Goal: Communication & Community: Answer question/provide support

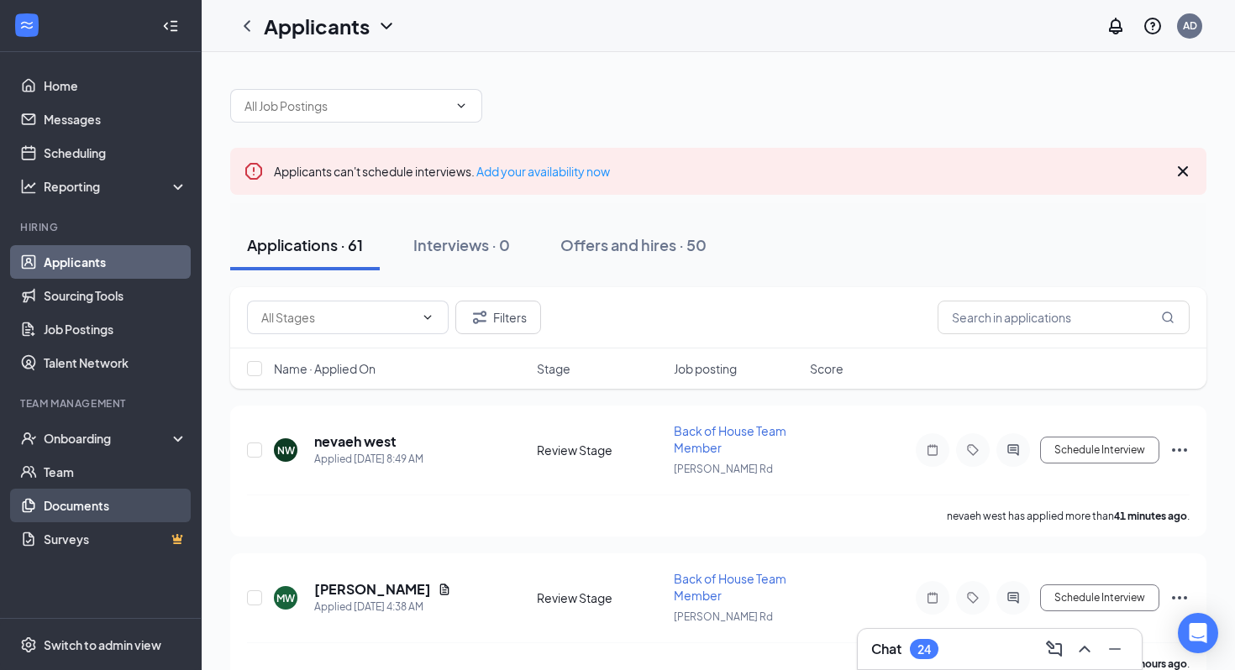
click at [83, 508] on link "Documents" at bounding box center [116, 506] width 144 height 34
click at [988, 643] on div "Chat 24" at bounding box center [999, 649] width 257 height 27
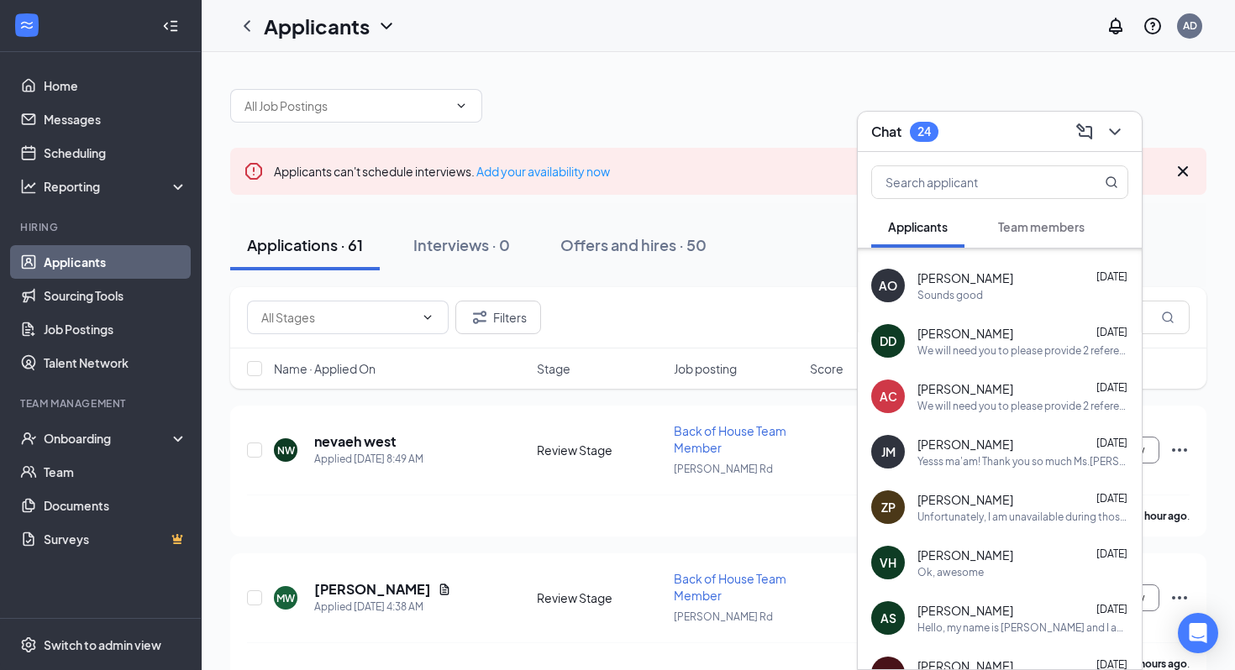
scroll to position [823, 0]
click at [986, 474] on div "JM Jordan Munford Aug 25 Yesss ma'am! Thank you so much Ms.alicia. It's great t…" at bounding box center [1000, 450] width 284 height 55
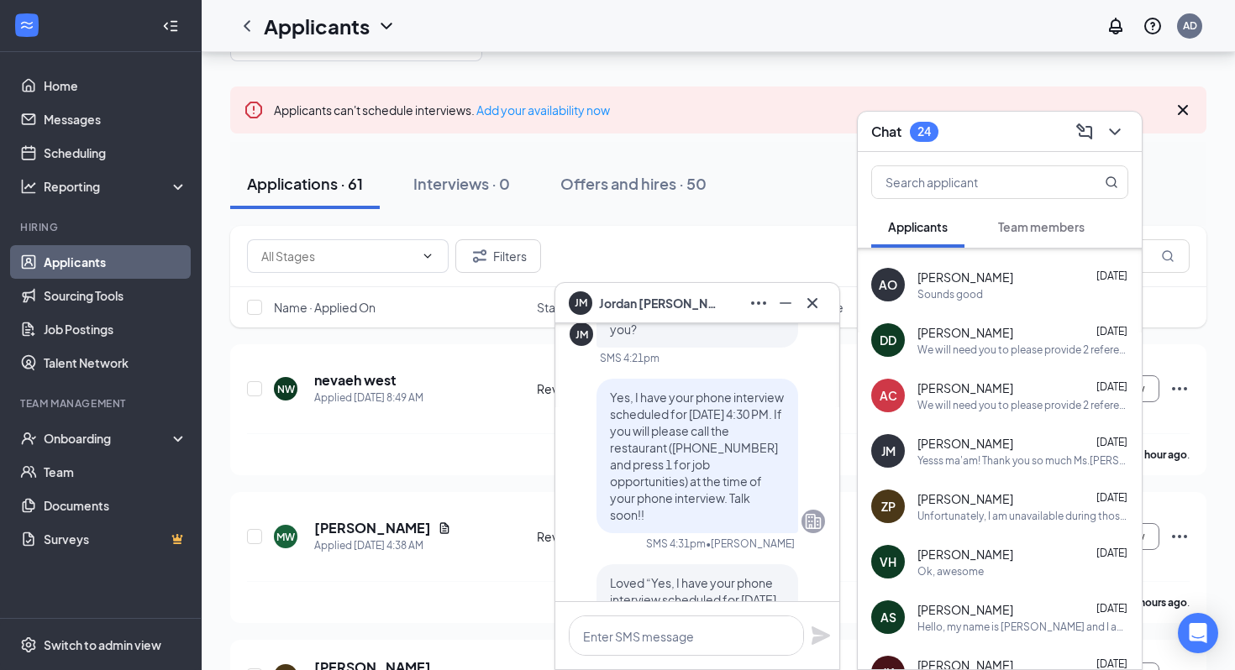
scroll to position [0, 0]
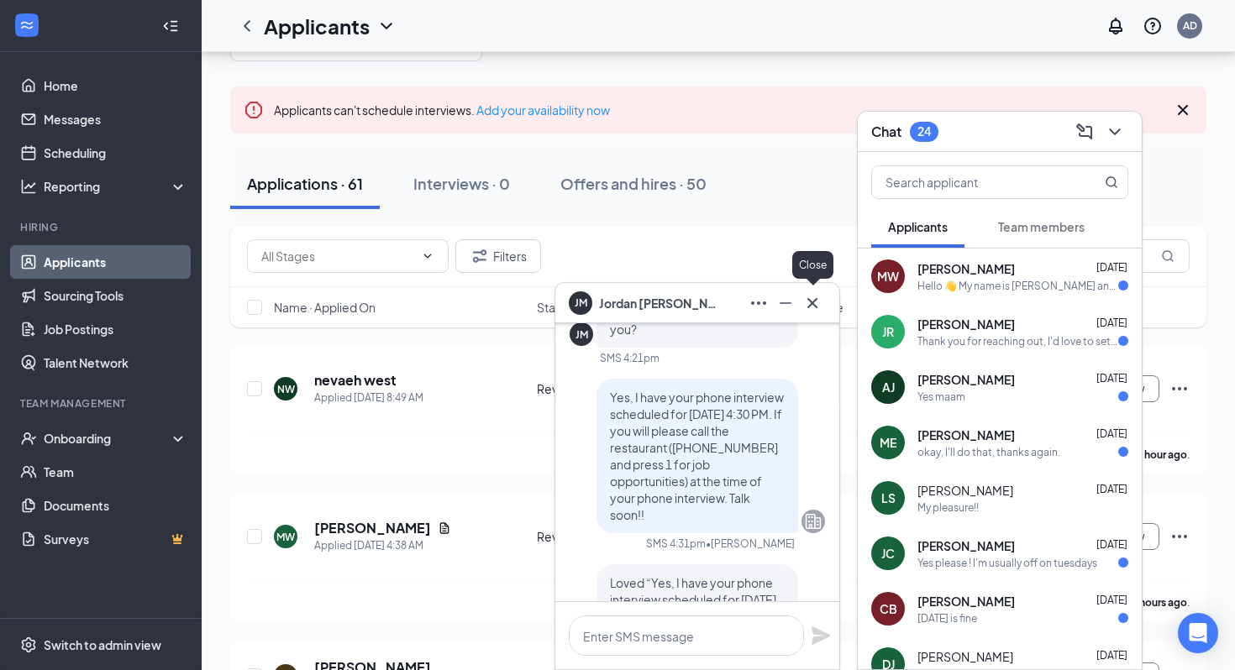
click at [815, 300] on icon "Cross" at bounding box center [812, 302] width 10 height 10
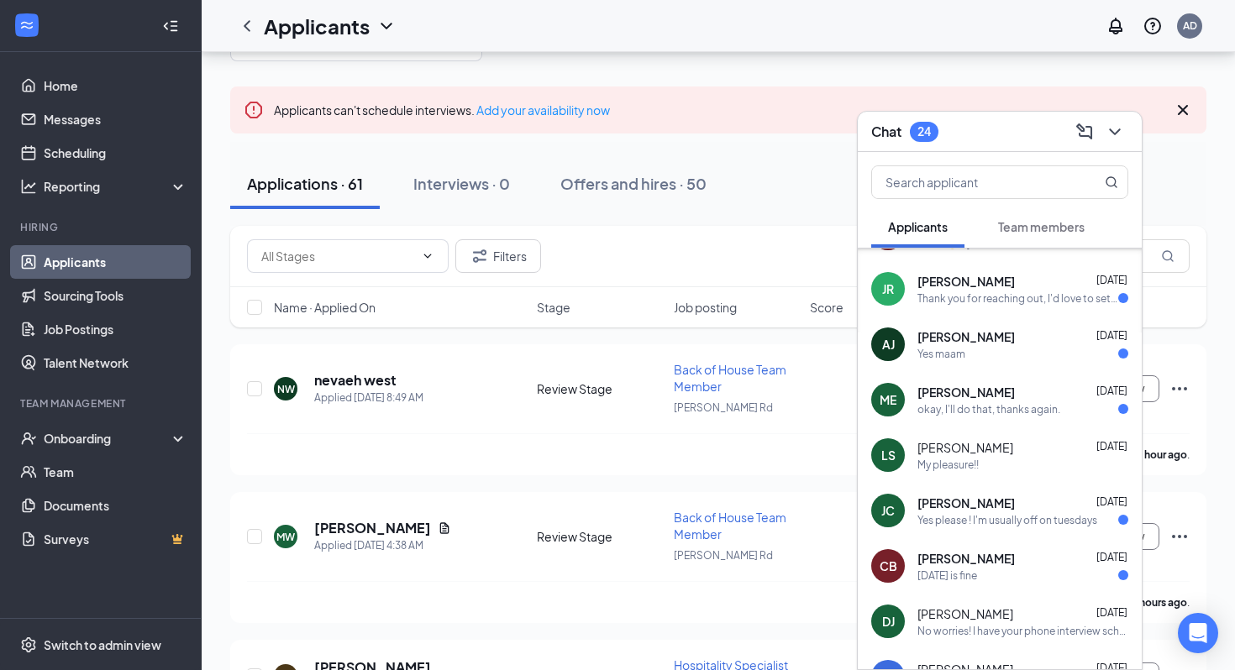
scroll to position [41, 0]
click at [989, 414] on div "okay, I'll do that, thanks again." at bounding box center [988, 411] width 143 height 14
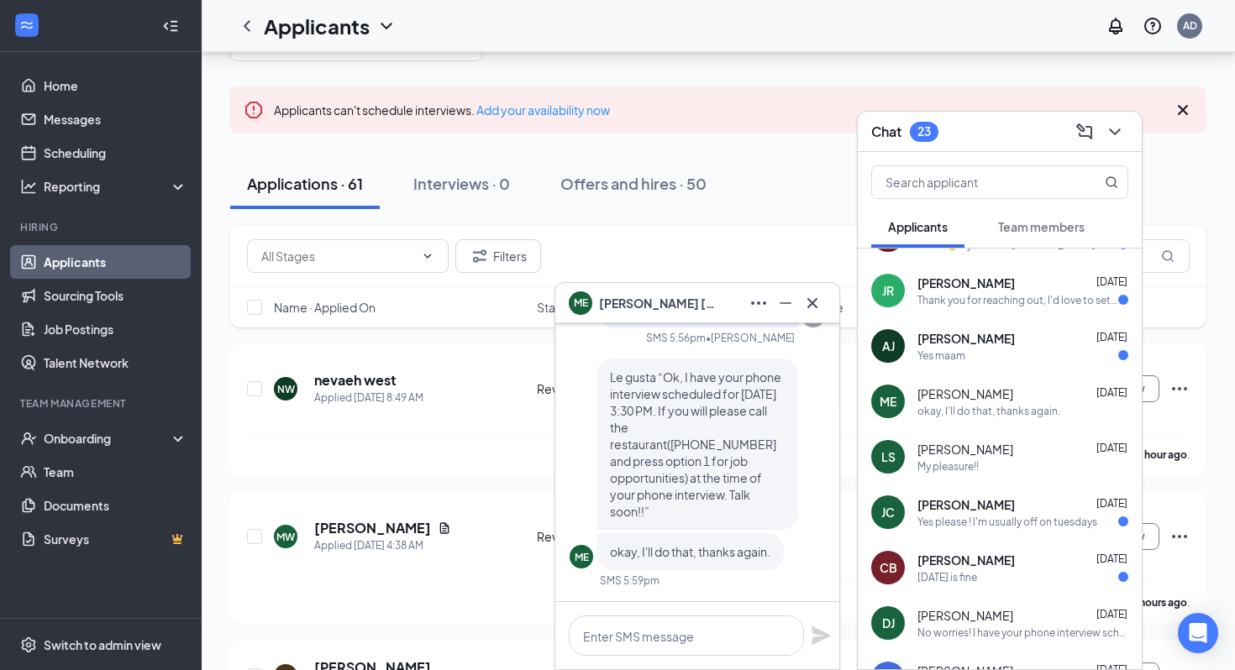
scroll to position [0, 0]
